Goal: Task Accomplishment & Management: Use online tool/utility

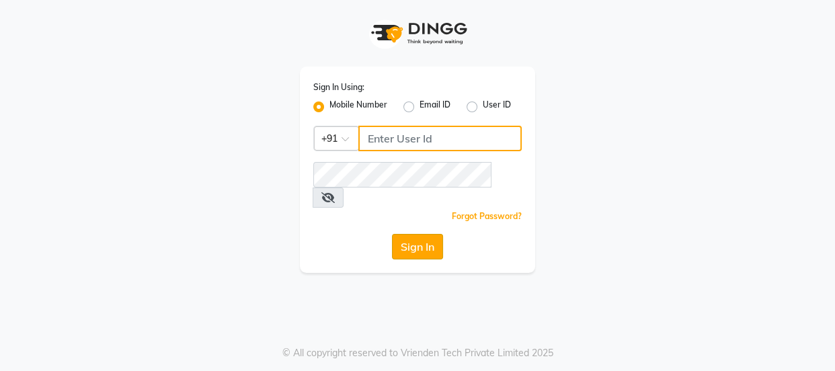
type input "9579232515"
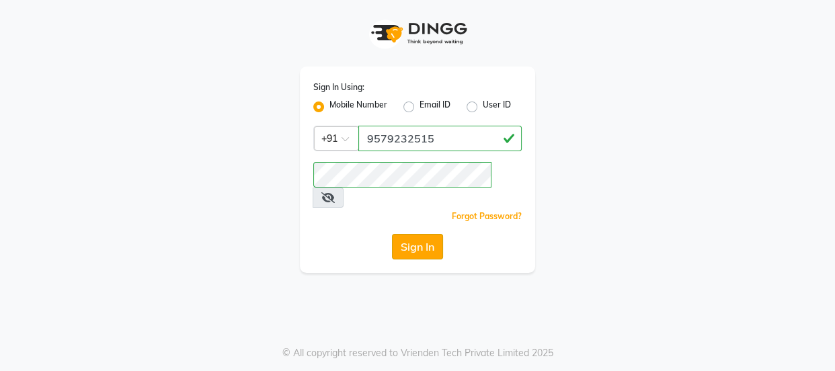
click at [407, 234] on button "Sign In" at bounding box center [417, 247] width 51 height 26
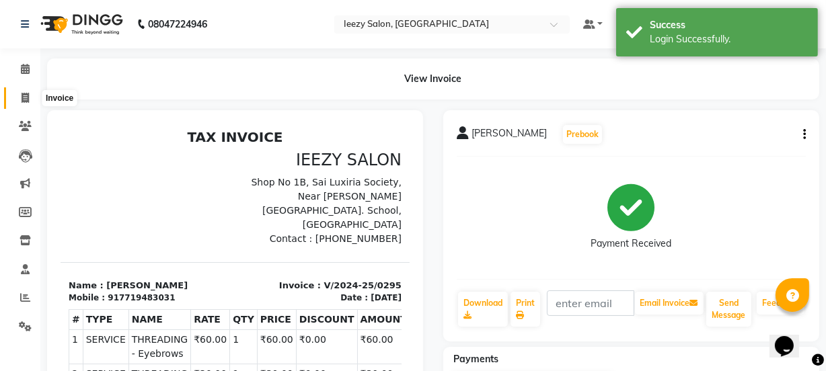
click at [28, 99] on icon at bounding box center [25, 98] width 7 height 10
select select "5982"
select select "service"
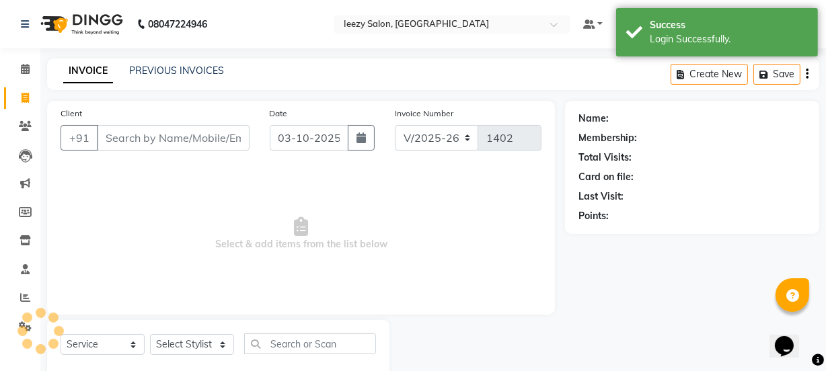
scroll to position [34, 0]
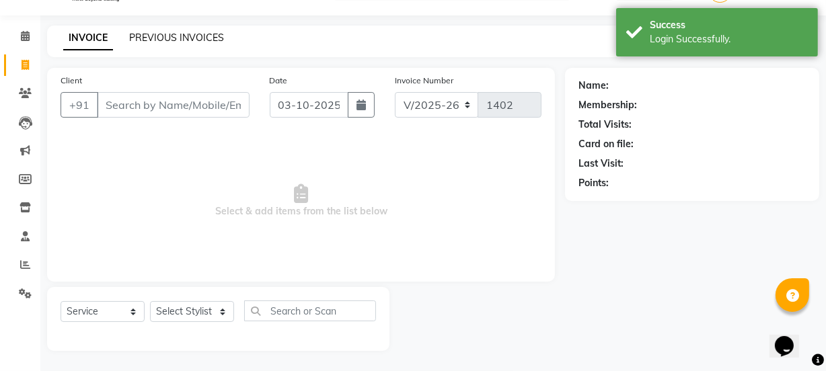
click at [160, 38] on link "PREVIOUS INVOICES" at bounding box center [176, 38] width 95 height 12
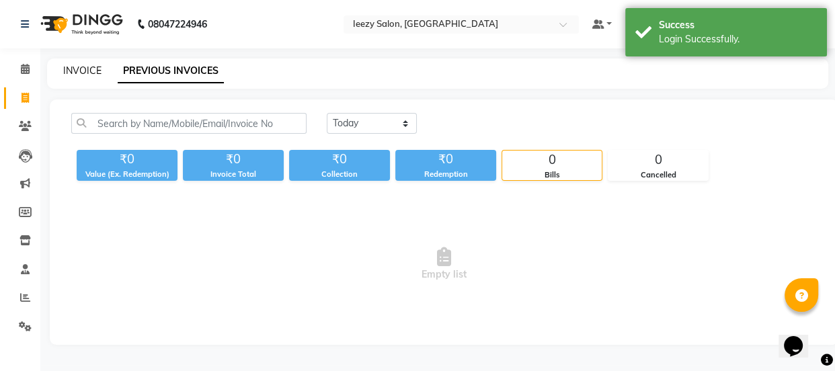
click at [71, 71] on link "INVOICE" at bounding box center [82, 71] width 38 height 12
select select "5982"
select select "service"
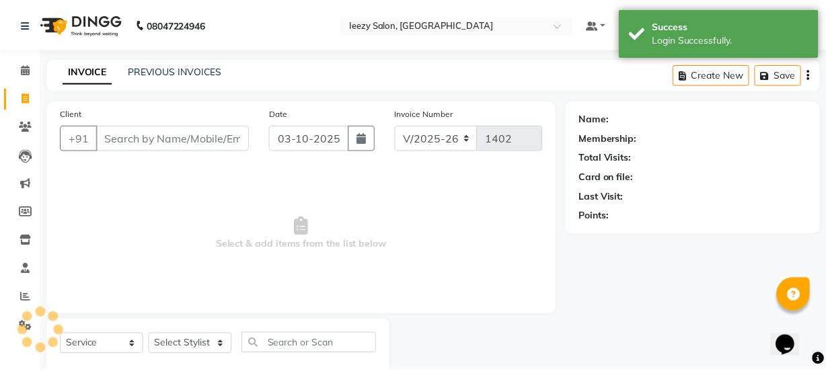
scroll to position [34, 0]
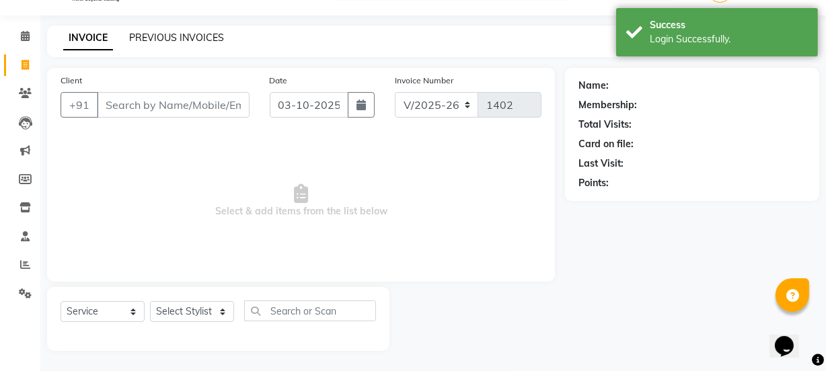
click at [162, 38] on link "PREVIOUS INVOICES" at bounding box center [176, 38] width 95 height 12
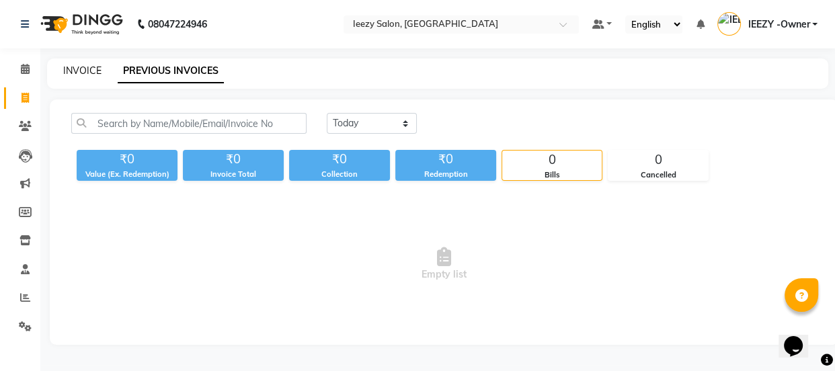
click at [90, 71] on link "INVOICE" at bounding box center [82, 71] width 38 height 12
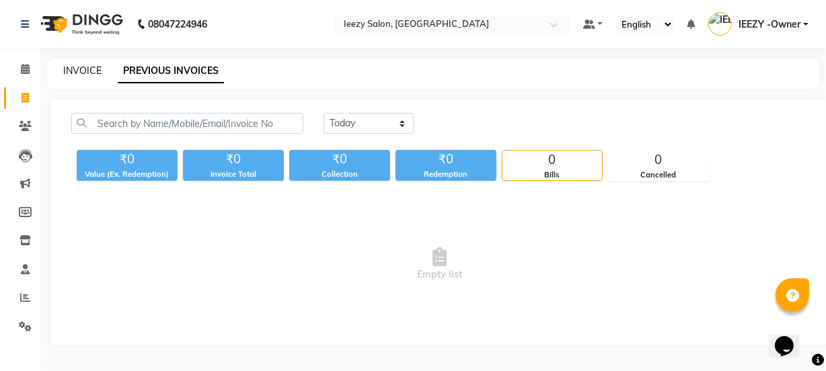
select select "5982"
select select "service"
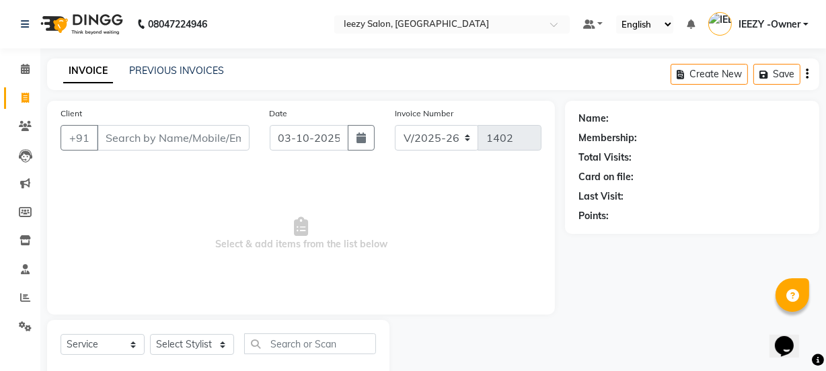
scroll to position [34, 0]
